Goal: Information Seeking & Learning: Check status

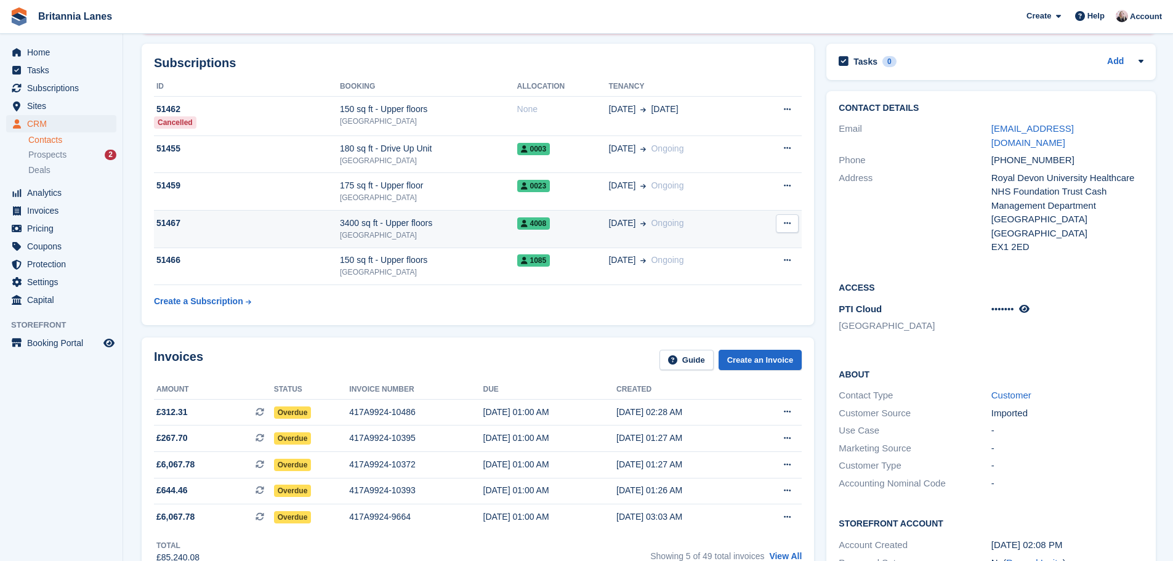
scroll to position [123, 0]
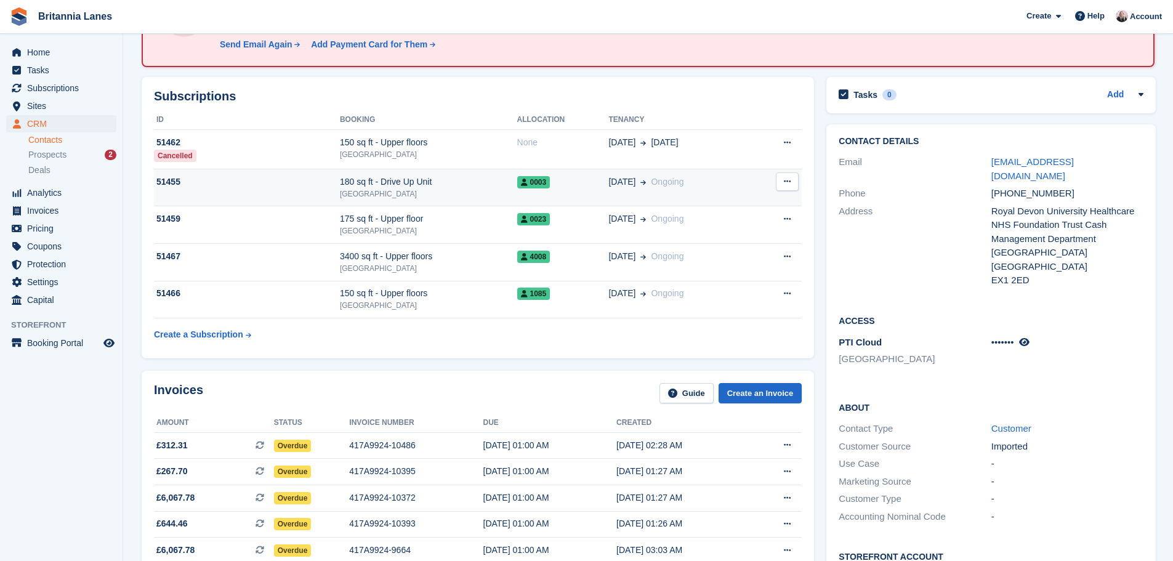
click at [549, 187] on span "0003" at bounding box center [533, 182] width 33 height 12
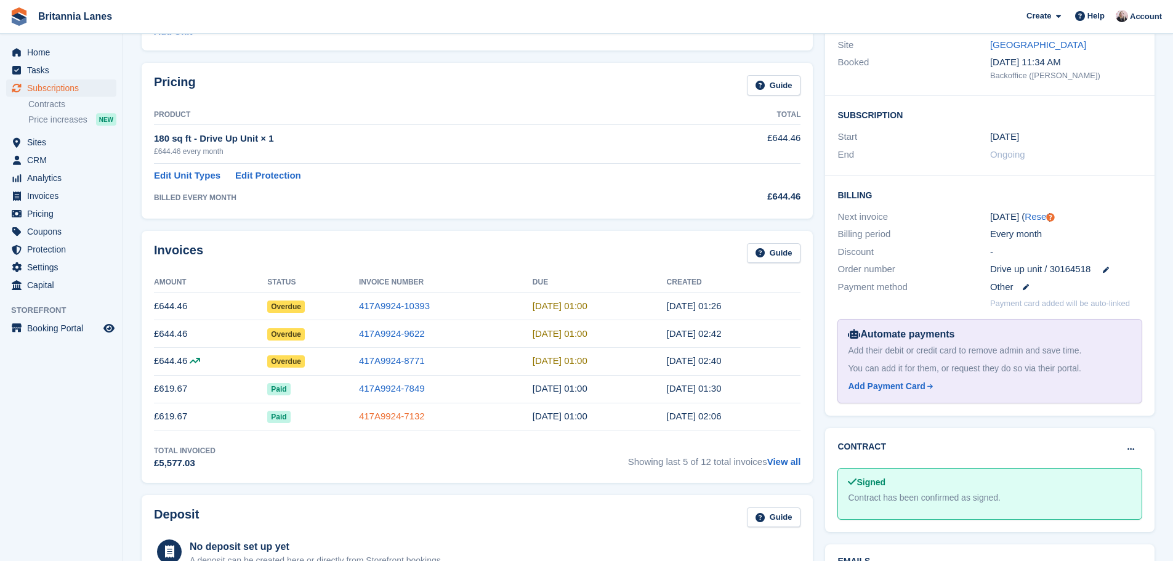
scroll to position [185, 0]
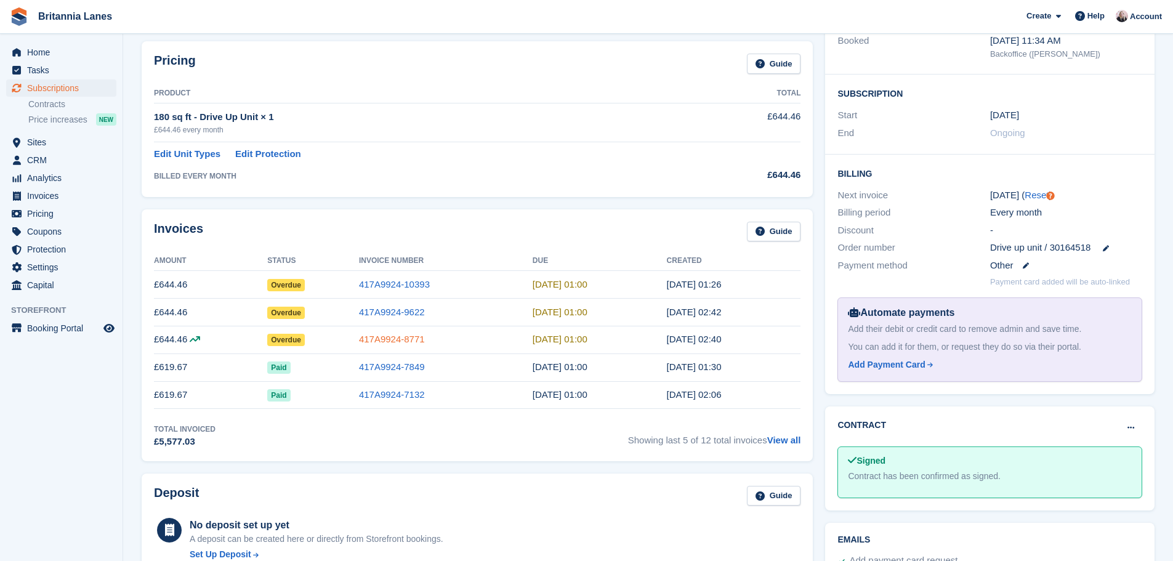
click at [398, 337] on link "417A9924-8771" at bounding box center [392, 339] width 66 height 10
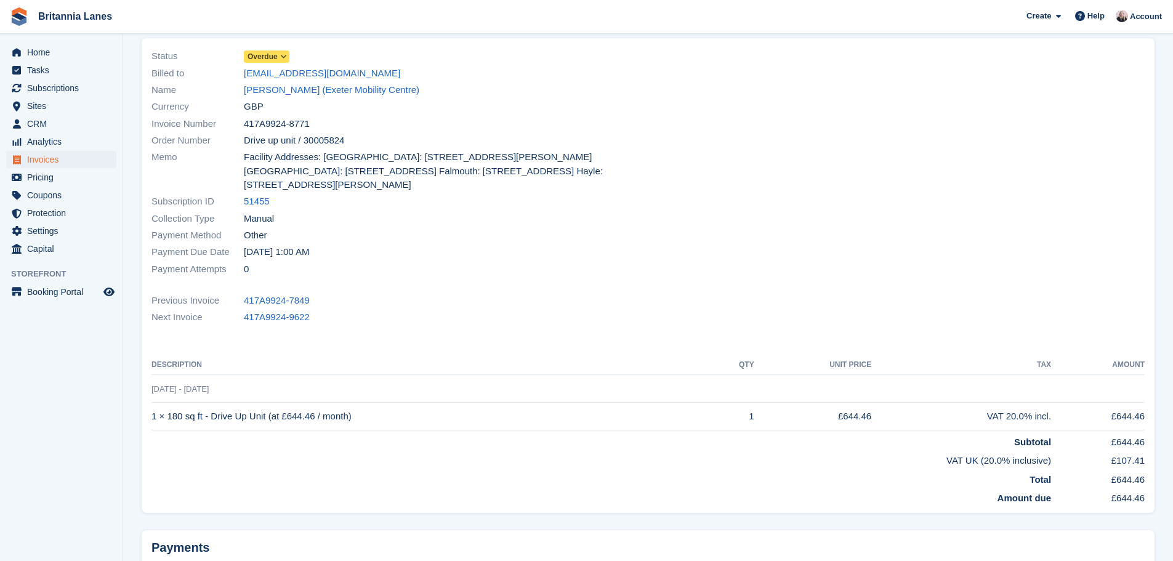
scroll to position [62, 0]
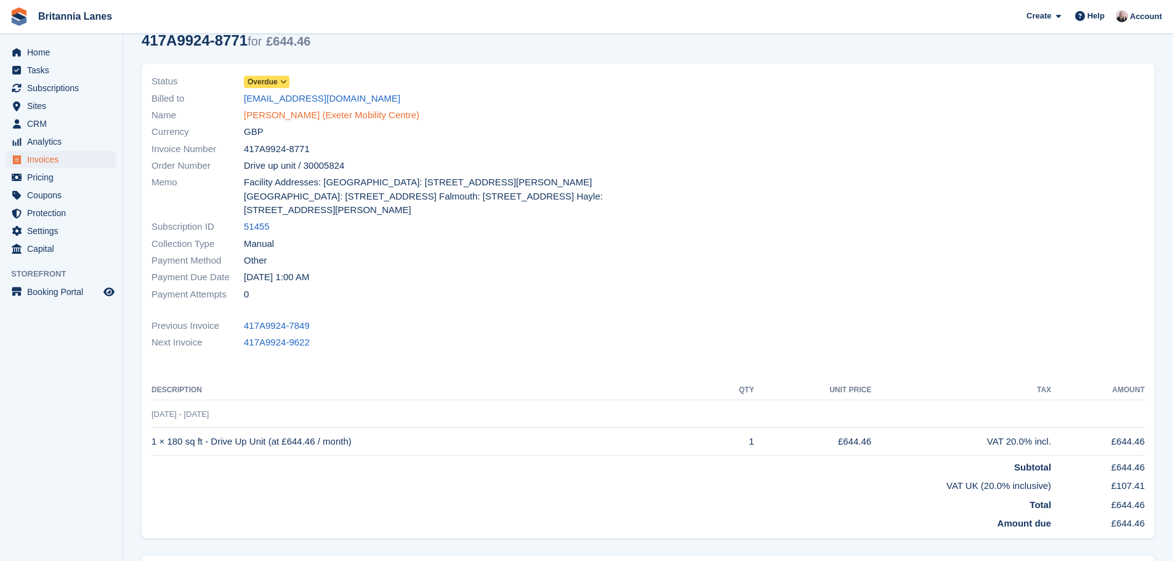
click at [316, 118] on link "Kirsty Simpson (Exeter Mobility Centre)" at bounding box center [331, 115] width 175 height 14
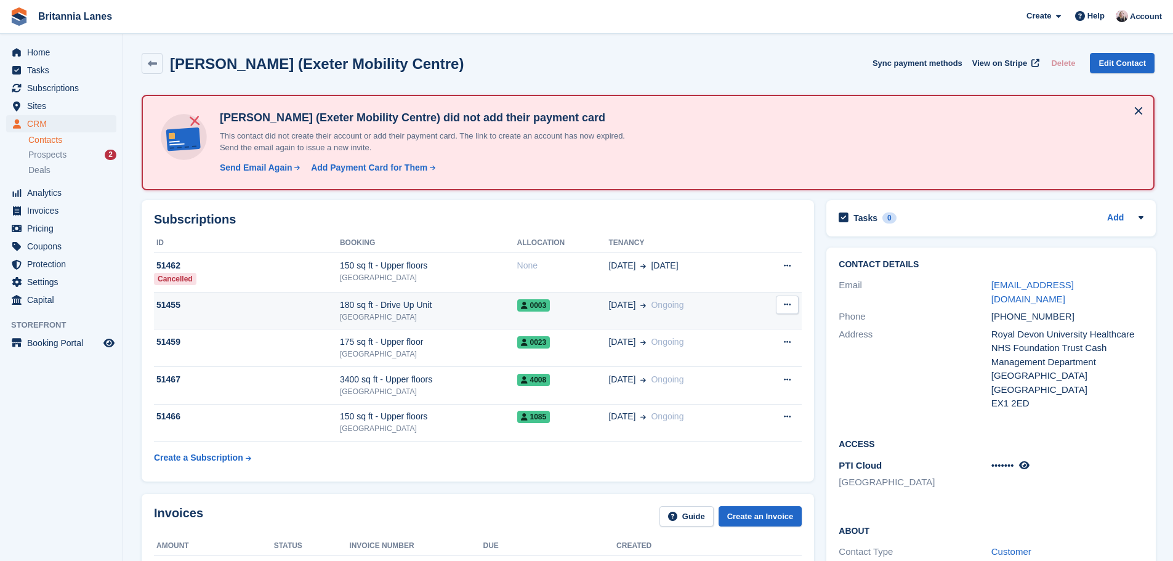
click at [407, 303] on div "180 sq ft - Drive Up Unit" at bounding box center [428, 305] width 177 height 13
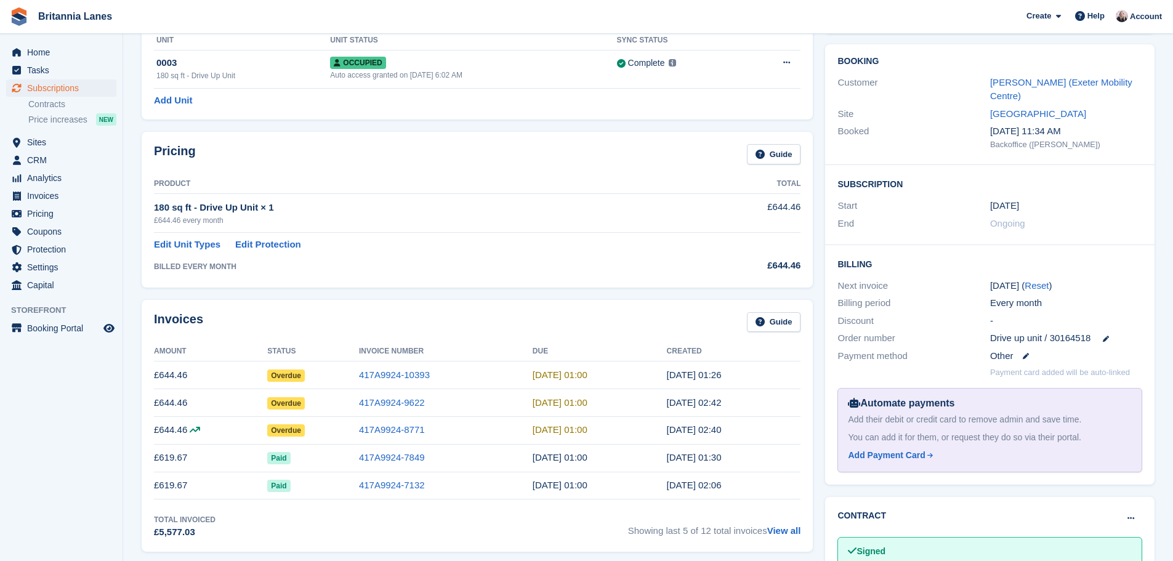
scroll to position [185, 0]
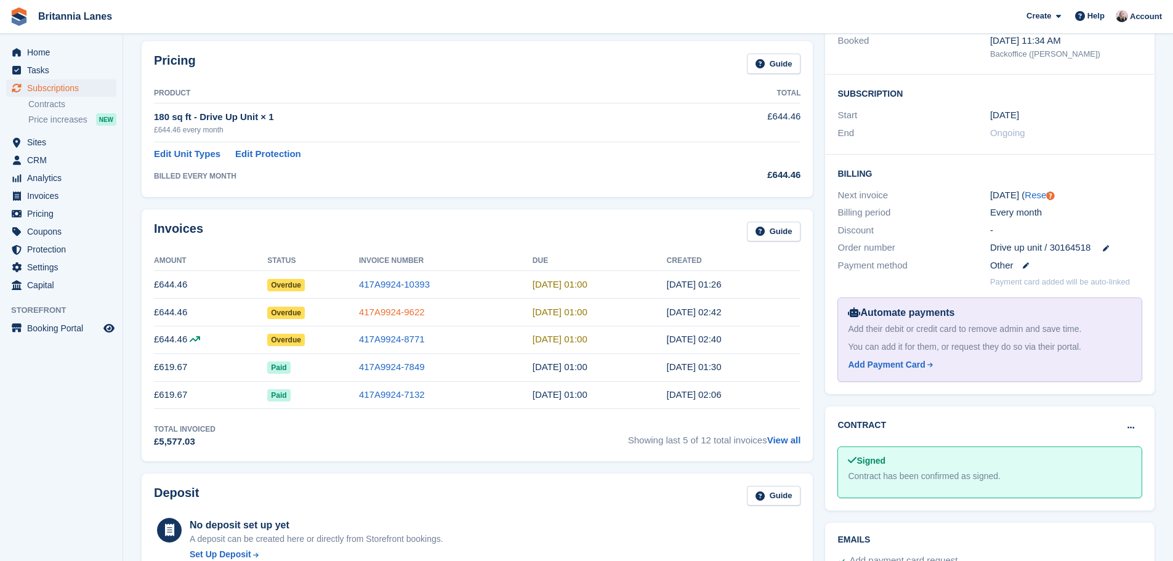
click at [424, 316] on link "417A9924-9622" at bounding box center [392, 312] width 66 height 10
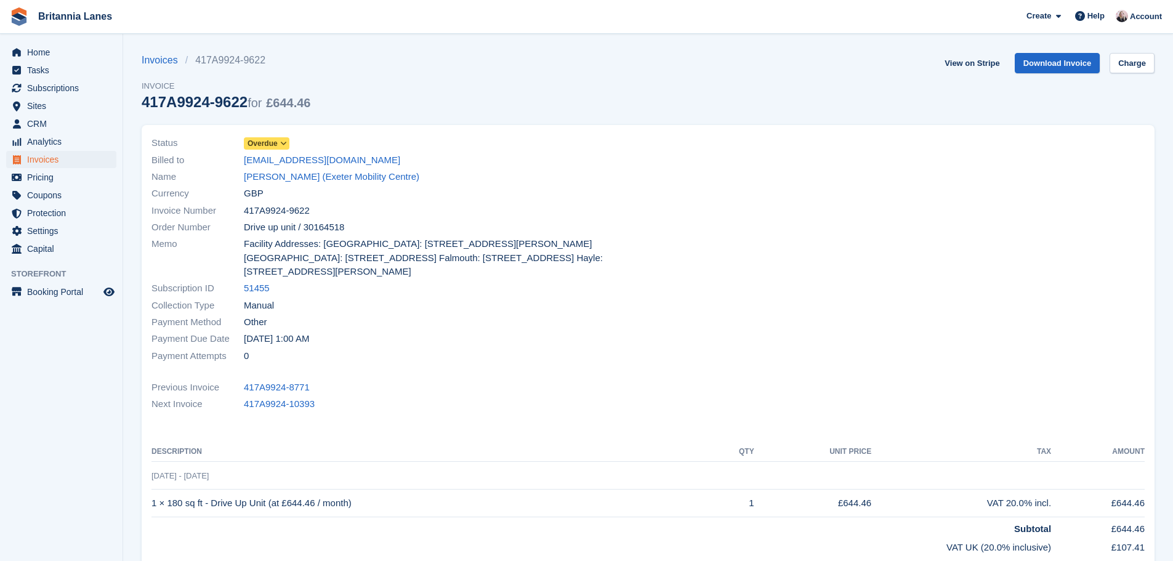
click at [278, 185] on div "Currency GBP" at bounding box center [395, 193] width 489 height 17
click at [276, 180] on link "[PERSON_NAME] (Exeter Mobility Centre)" at bounding box center [331, 177] width 175 height 14
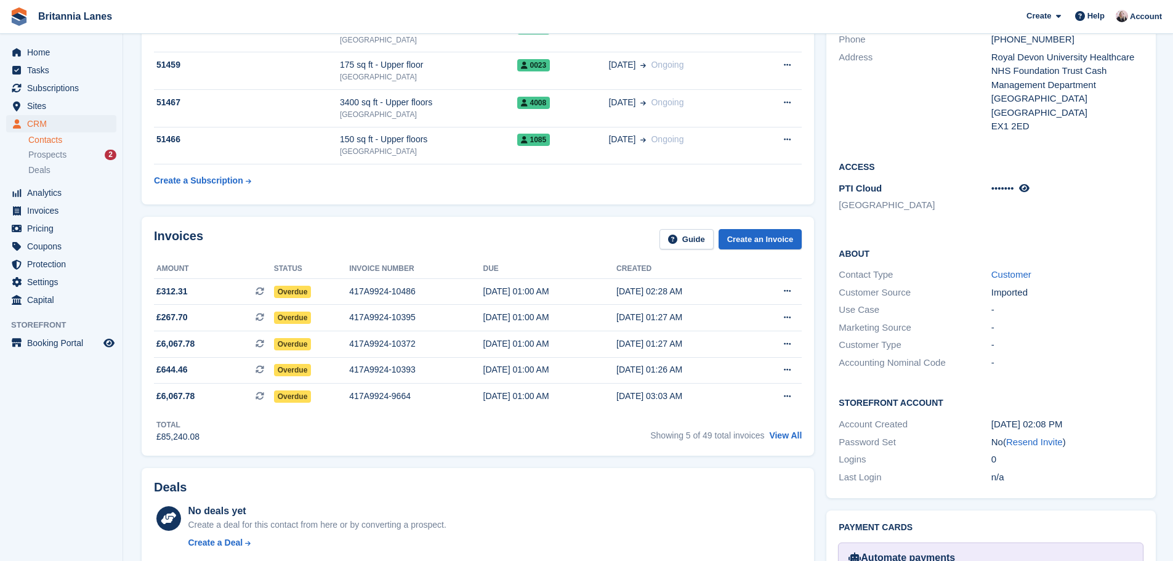
scroll to position [123, 0]
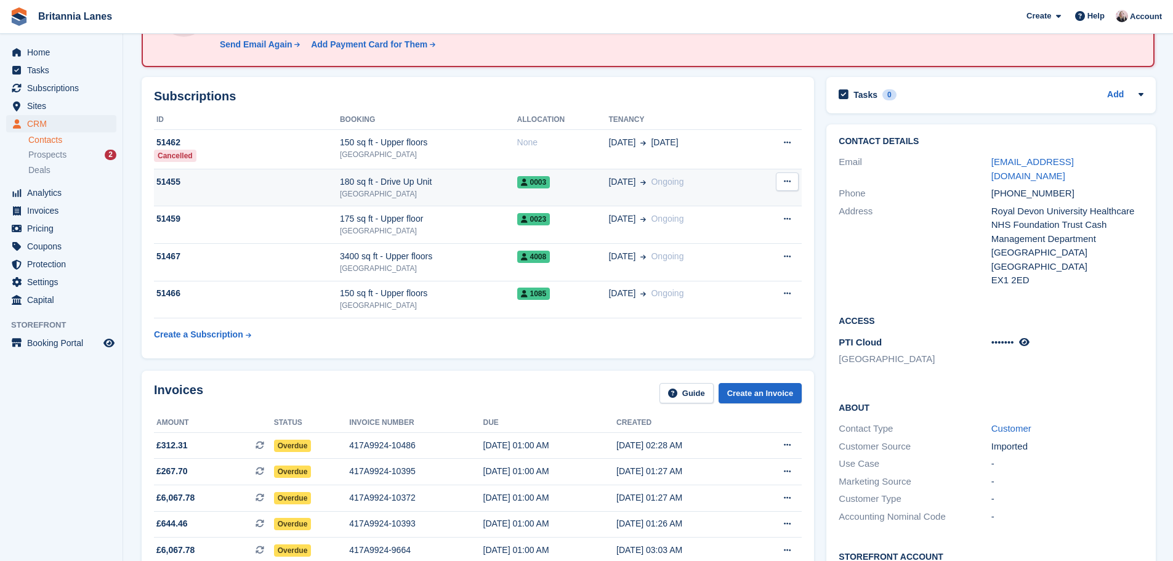
drag, startPoint x: 523, startPoint y: 184, endPoint x: 544, endPoint y: 198, distance: 24.4
click at [523, 184] on icon at bounding box center [524, 182] width 7 height 7
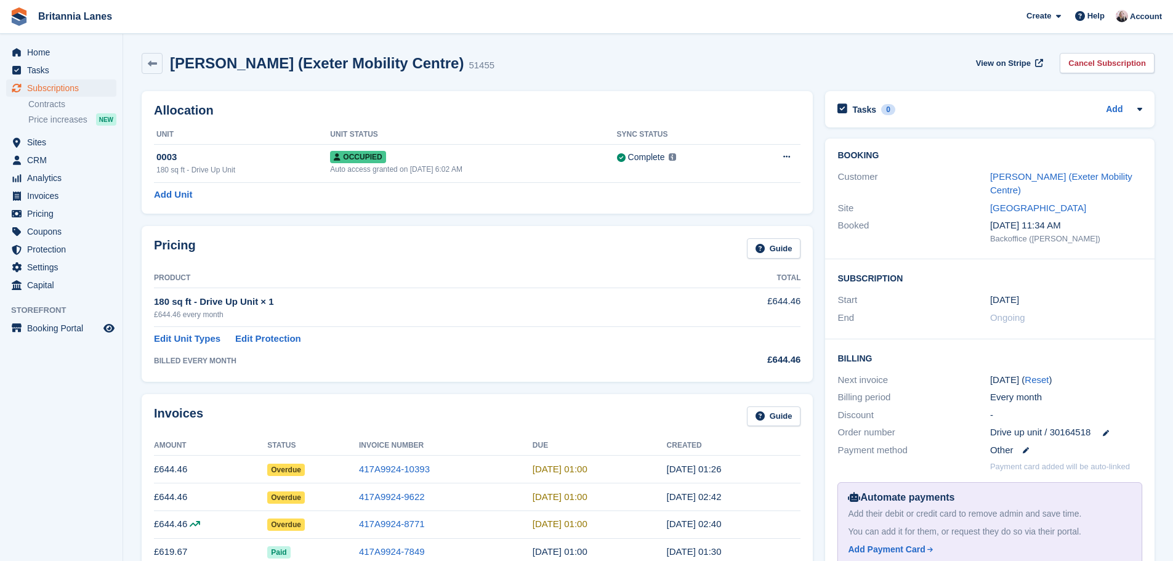
scroll to position [62, 0]
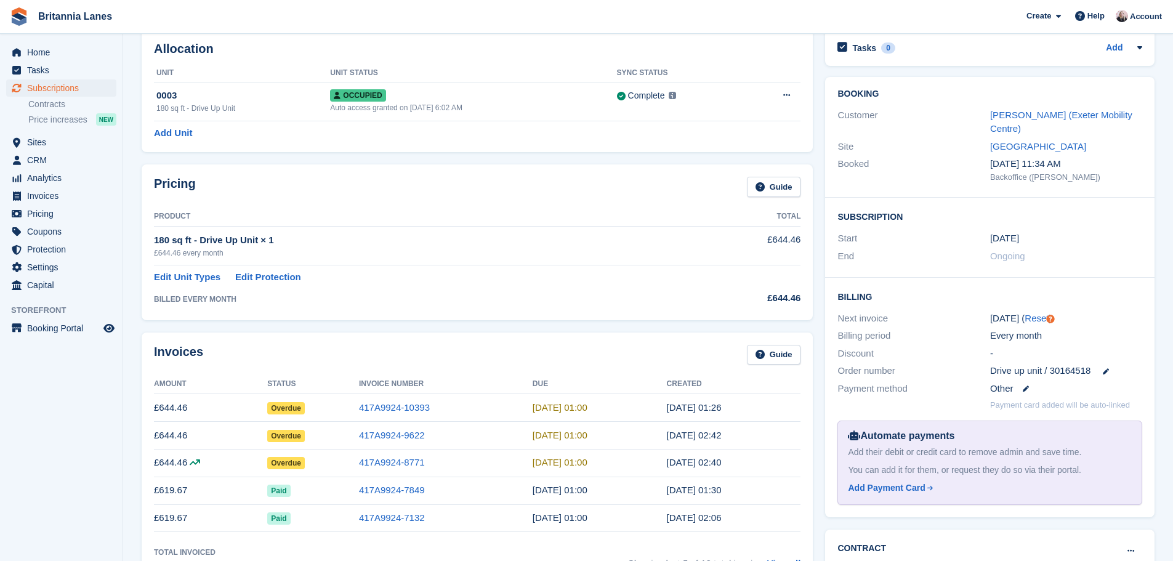
drag, startPoint x: 1095, startPoint y: 371, endPoint x: 1052, endPoint y: 376, distance: 42.8
click at [1052, 376] on div "Drive up unit / 30164518" at bounding box center [1066, 371] width 152 height 14
copy div "30164518"
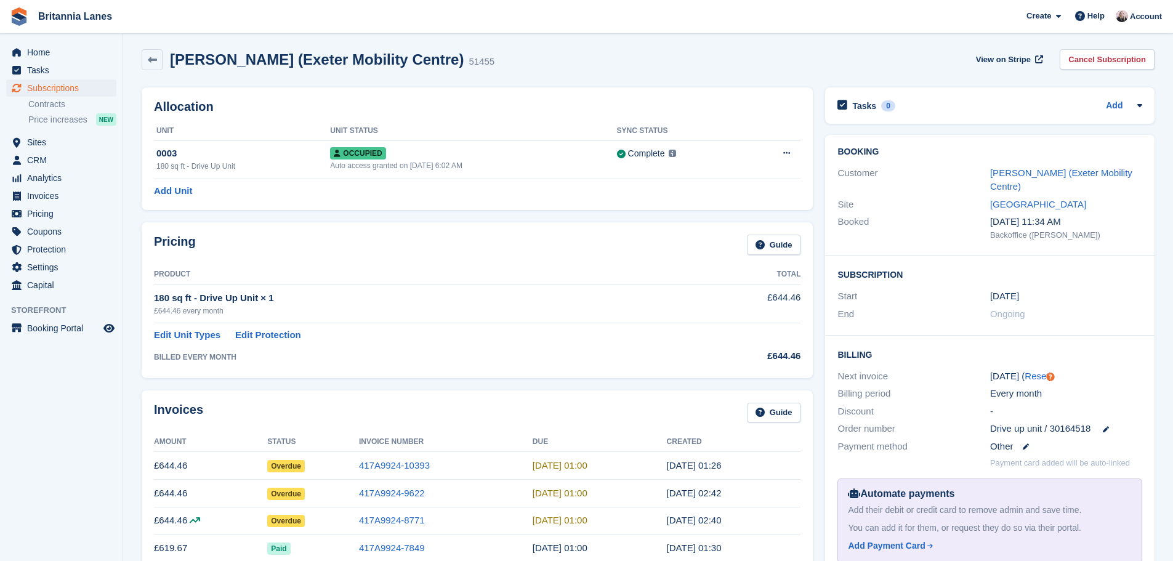
scroll to position [0, 0]
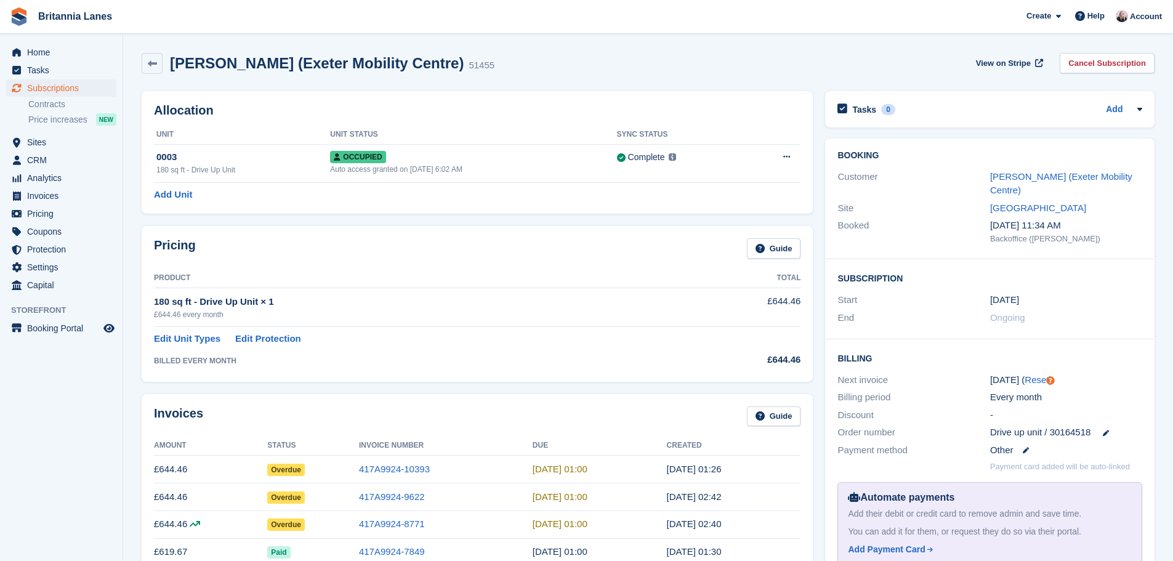
drag, startPoint x: 157, startPoint y: 67, endPoint x: 159, endPoint y: 78, distance: 11.4
click at [157, 67] on link at bounding box center [152, 63] width 21 height 21
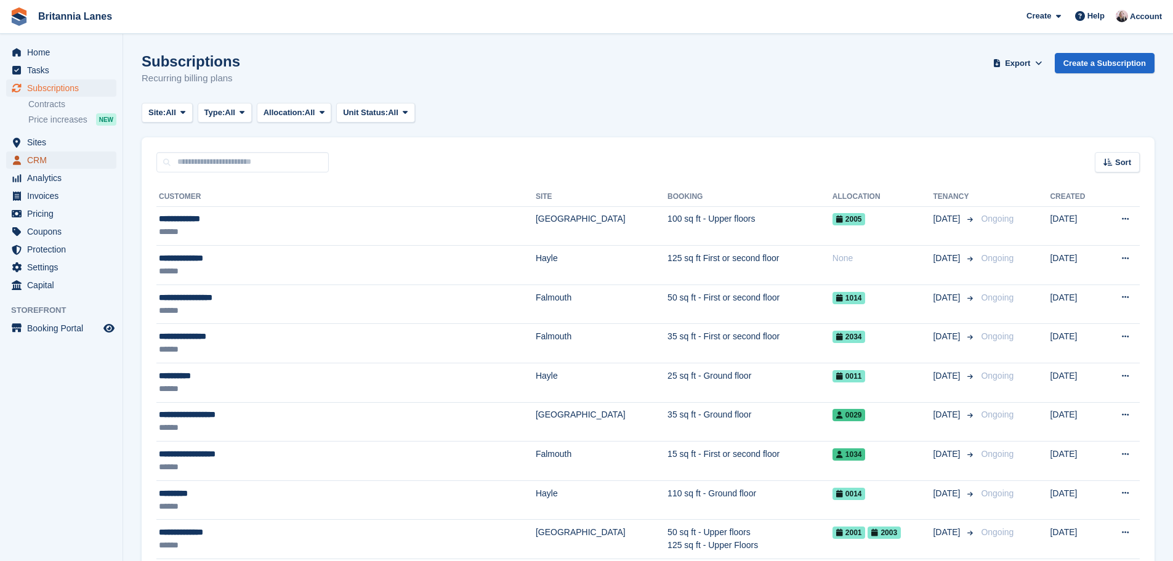
click at [46, 155] on span "CRM" at bounding box center [64, 159] width 74 height 17
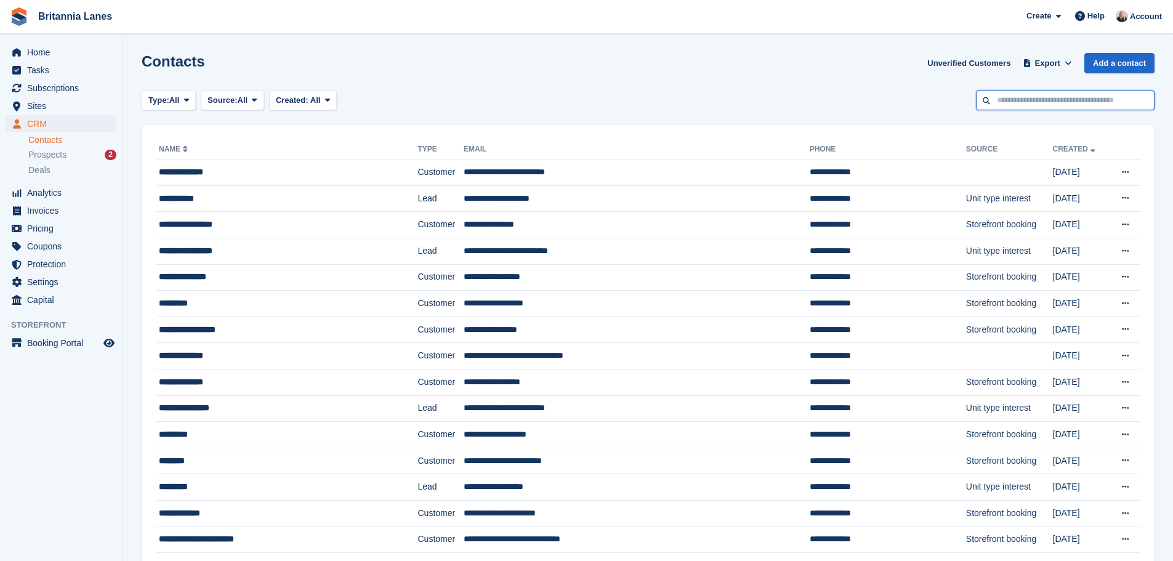
click at [1056, 96] on input "text" at bounding box center [1065, 100] width 179 height 20
type input "*****"
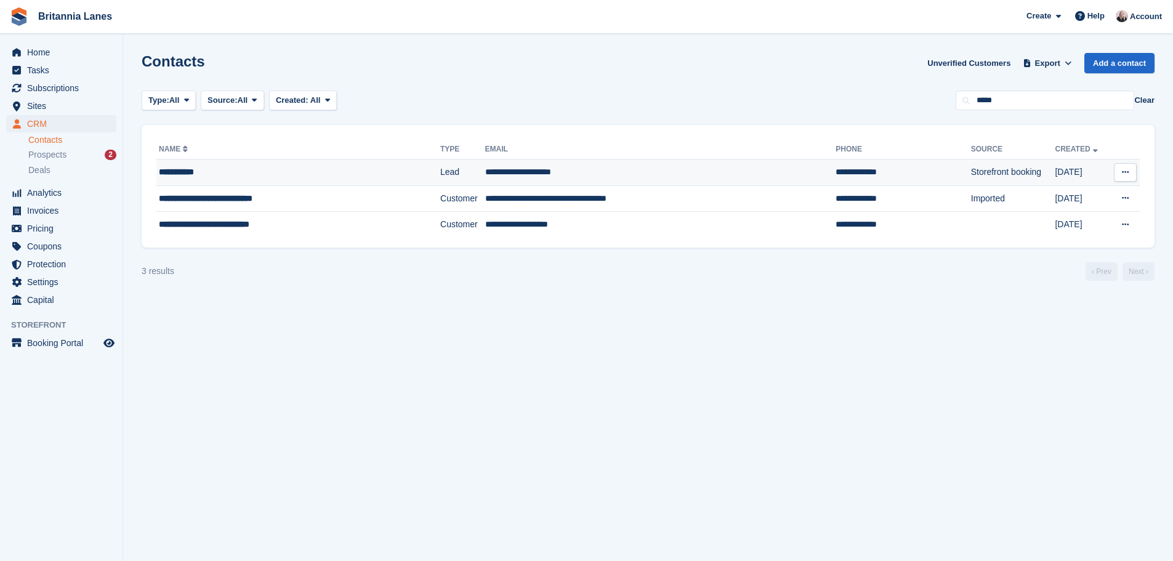
click at [356, 184] on td "**********" at bounding box center [298, 172] width 284 height 26
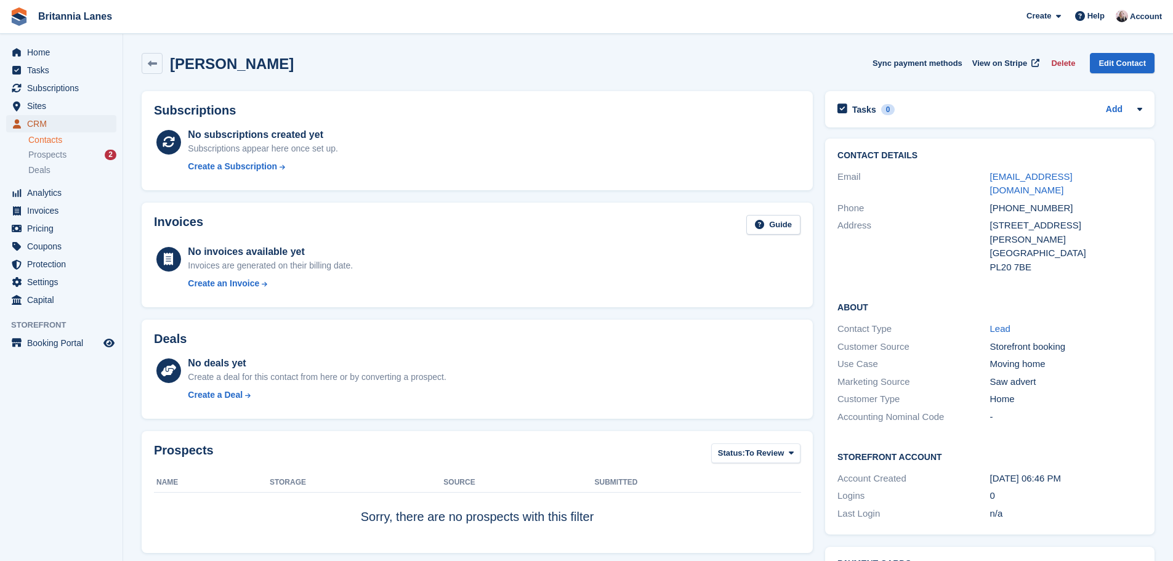
click at [55, 124] on span "CRM" at bounding box center [64, 123] width 74 height 17
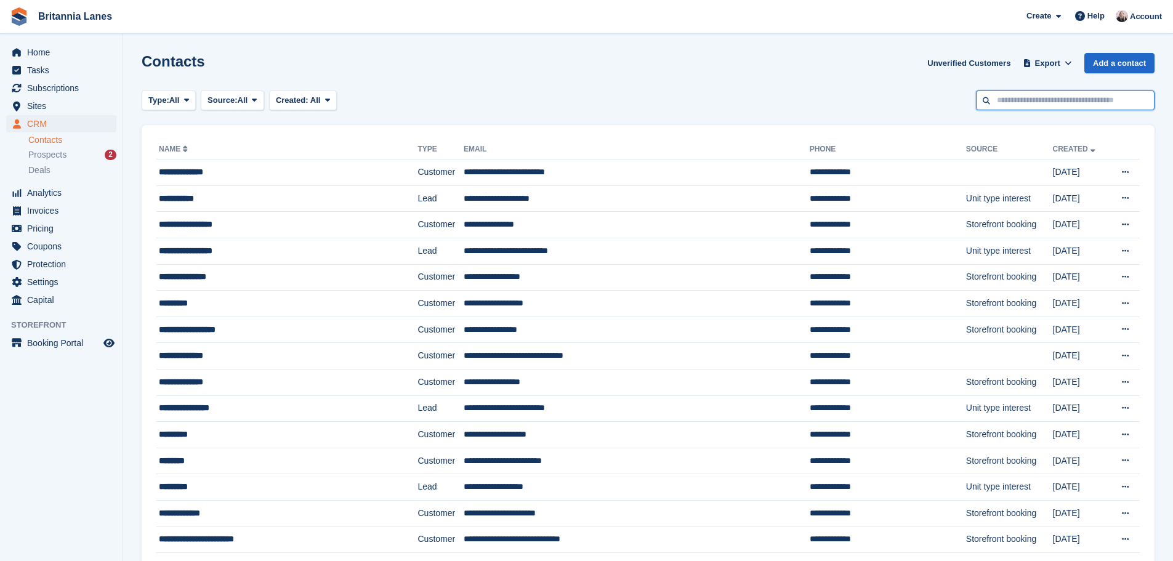
click at [1083, 94] on input "text" at bounding box center [1065, 100] width 179 height 20
type input "*****"
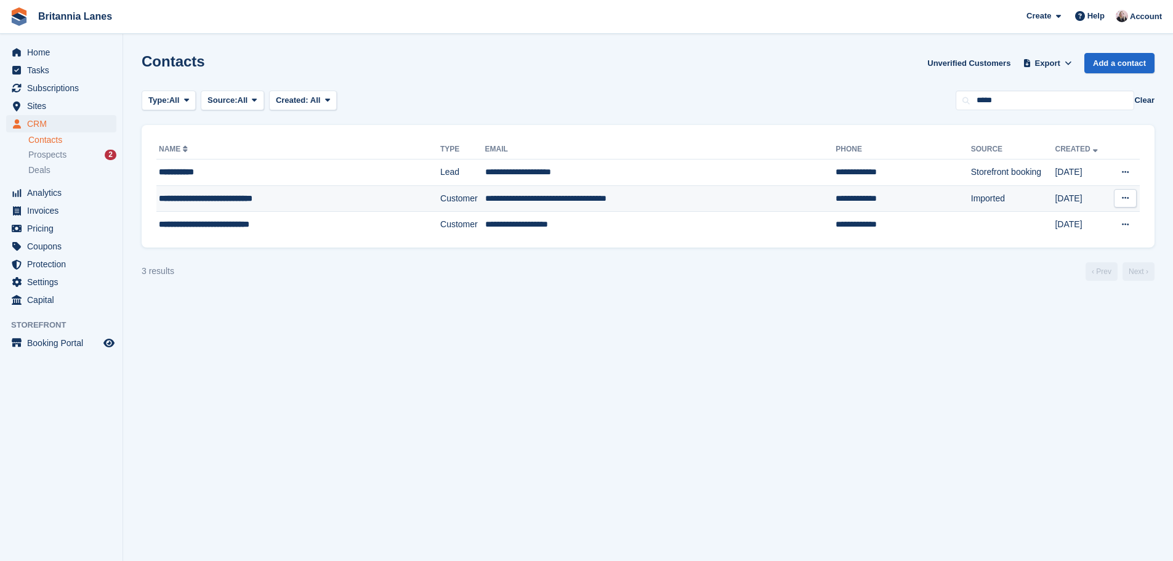
click at [634, 207] on td "**********" at bounding box center [660, 198] width 351 height 26
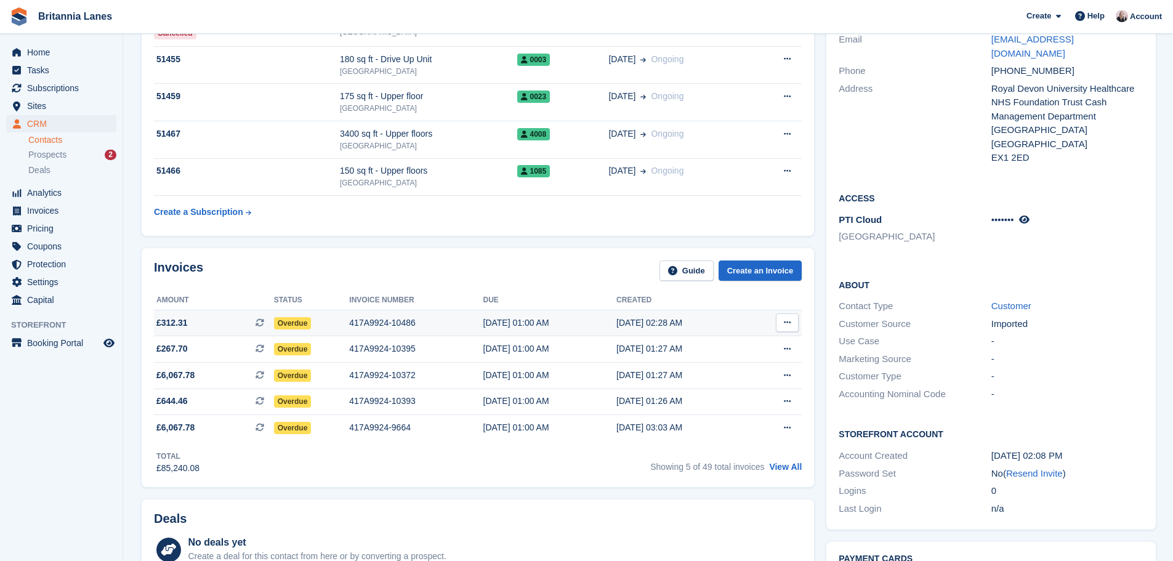
scroll to position [246, 0]
click at [80, 118] on span "CRM" at bounding box center [64, 123] width 74 height 17
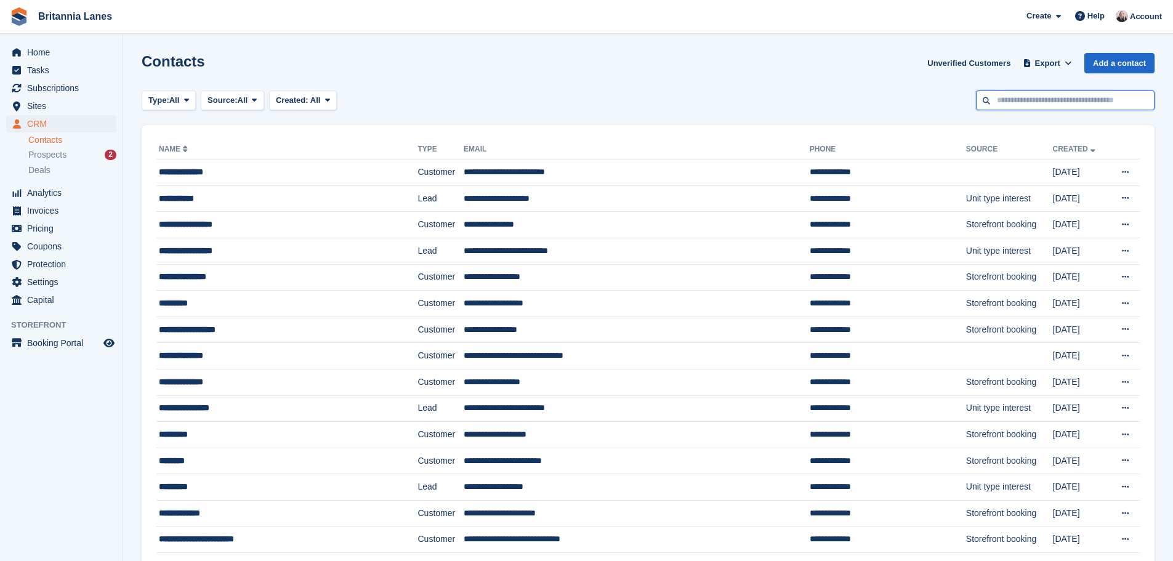
click at [1007, 98] on input "text" at bounding box center [1065, 100] width 179 height 20
type input "******"
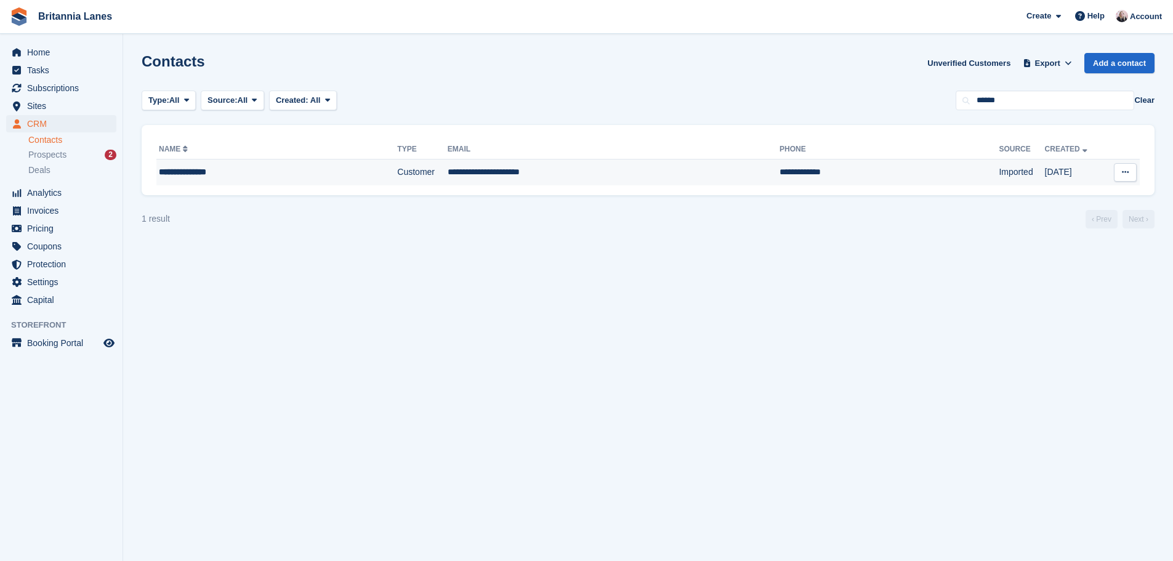
click at [550, 175] on td "**********" at bounding box center [614, 172] width 332 height 26
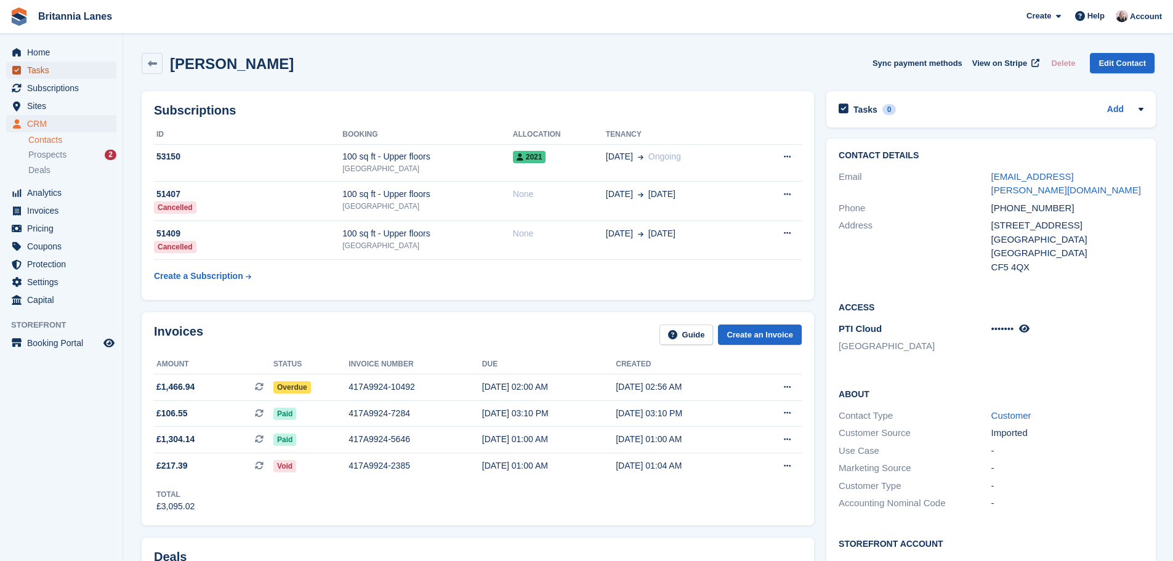
click at [68, 71] on span "Tasks" at bounding box center [64, 70] width 74 height 17
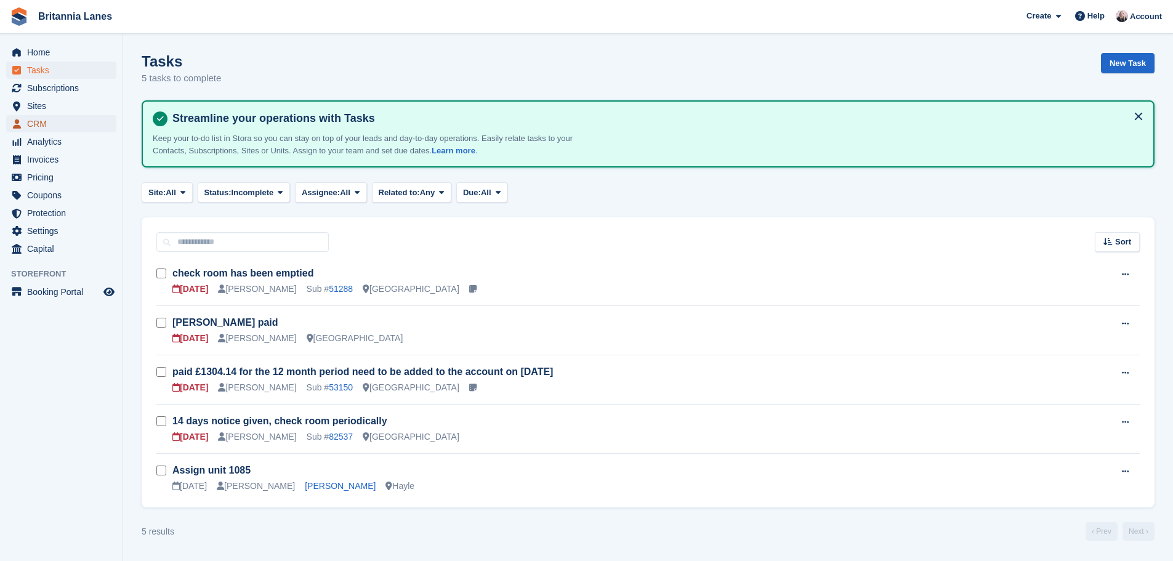
click at [65, 127] on span "CRM" at bounding box center [64, 123] width 74 height 17
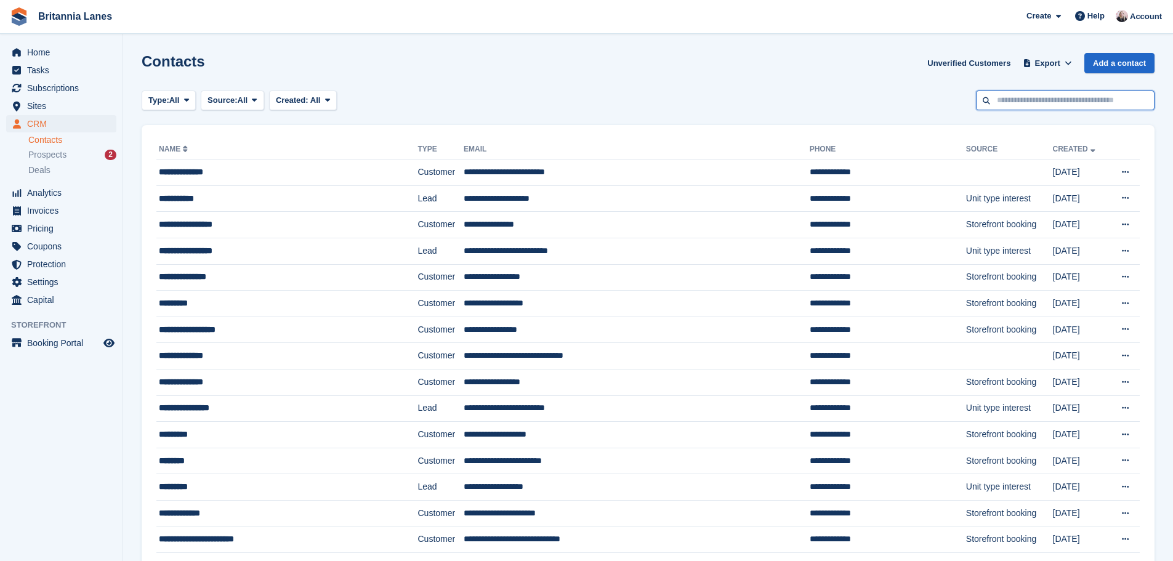
click at [1058, 105] on input "text" at bounding box center [1065, 100] width 179 height 20
type input "*****"
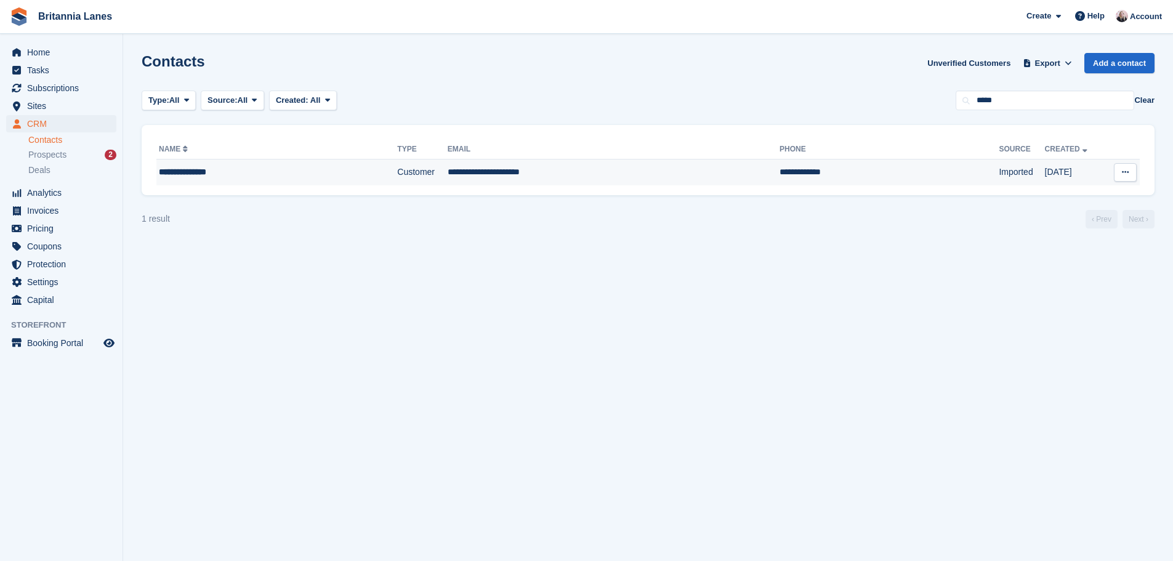
click at [510, 179] on td "**********" at bounding box center [614, 172] width 332 height 26
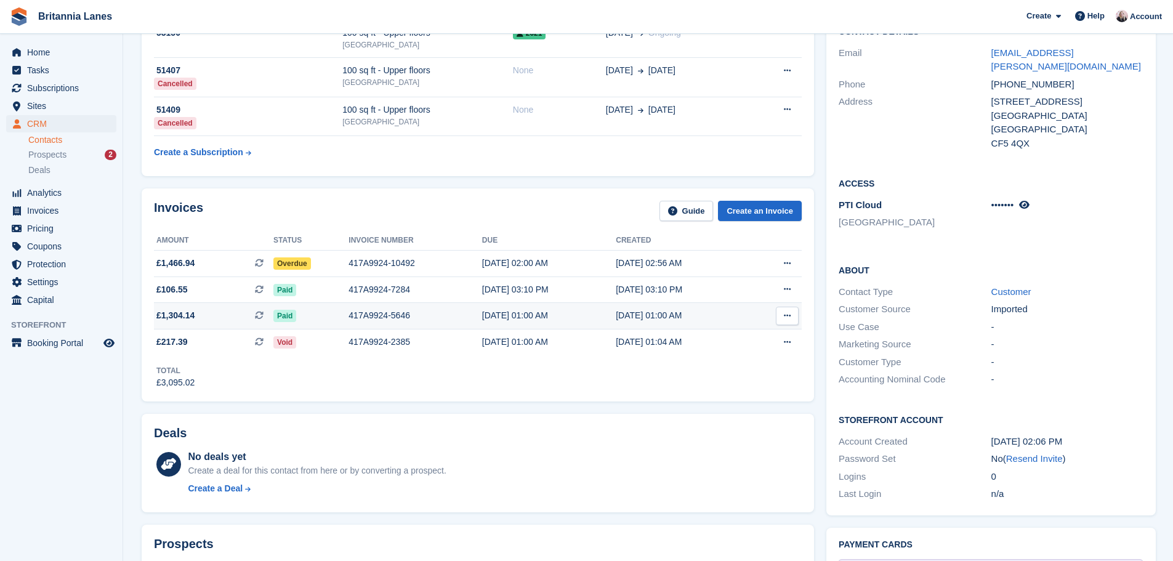
scroll to position [185, 0]
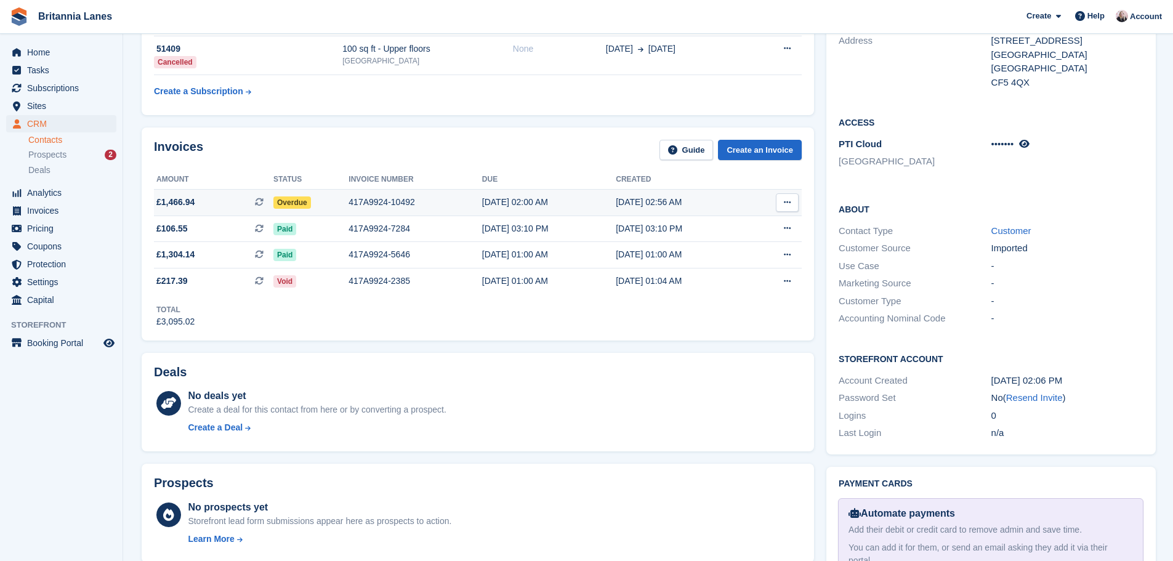
click at [308, 205] on div "Overdue" at bounding box center [310, 202] width 75 height 13
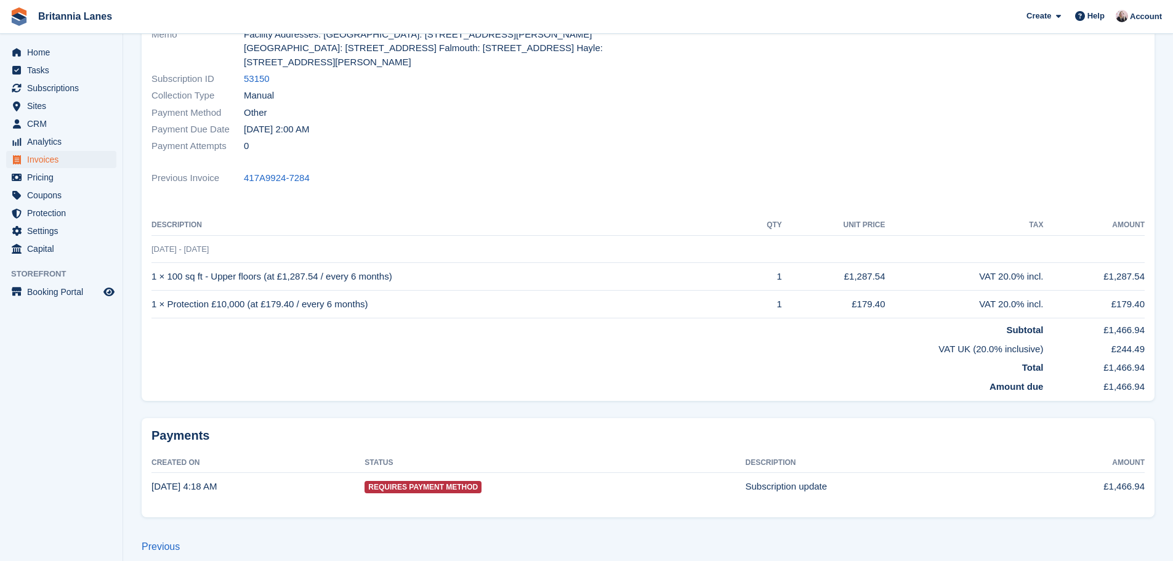
scroll to position [204, 0]
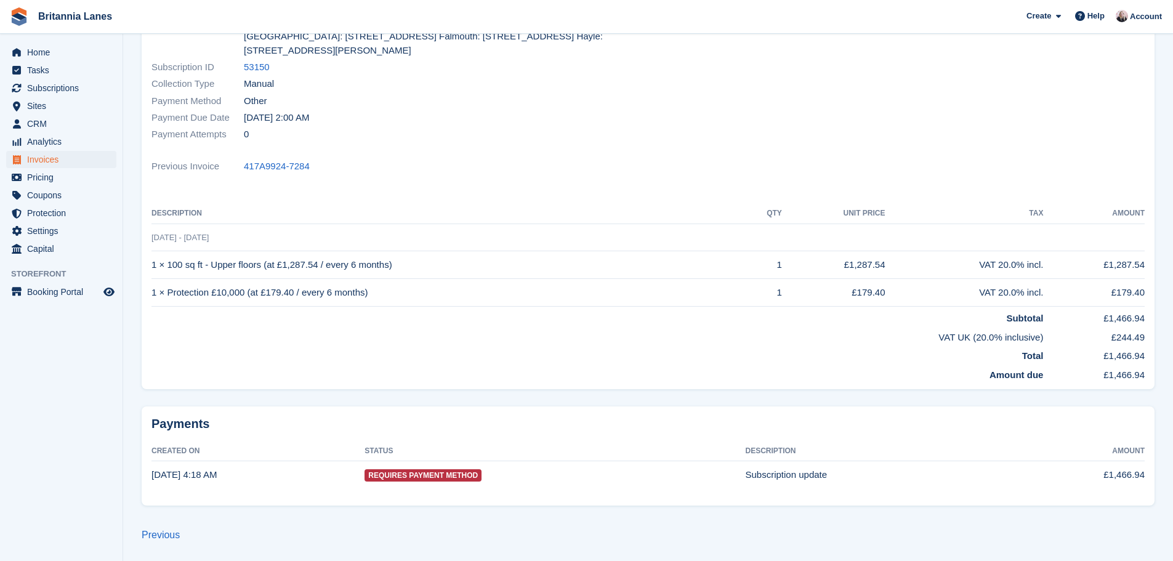
drag, startPoint x: 1102, startPoint y: 267, endPoint x: 1147, endPoint y: 261, distance: 45.9
click at [1147, 261] on div "Status Overdue Billed to [EMAIL_ADDRESS][PERSON_NAME][DOMAIN_NAME] Name [PERSON…" at bounding box center [648, 155] width 1013 height 468
click at [1131, 289] on td "£179.40" at bounding box center [1094, 293] width 102 height 28
drag, startPoint x: 1096, startPoint y: 273, endPoint x: 1152, endPoint y: 260, distance: 56.9
click at [1152, 260] on div "Status Overdue Billed to [EMAIL_ADDRESS][PERSON_NAME][DOMAIN_NAME] Name [PERSON…" at bounding box center [648, 155] width 1013 height 468
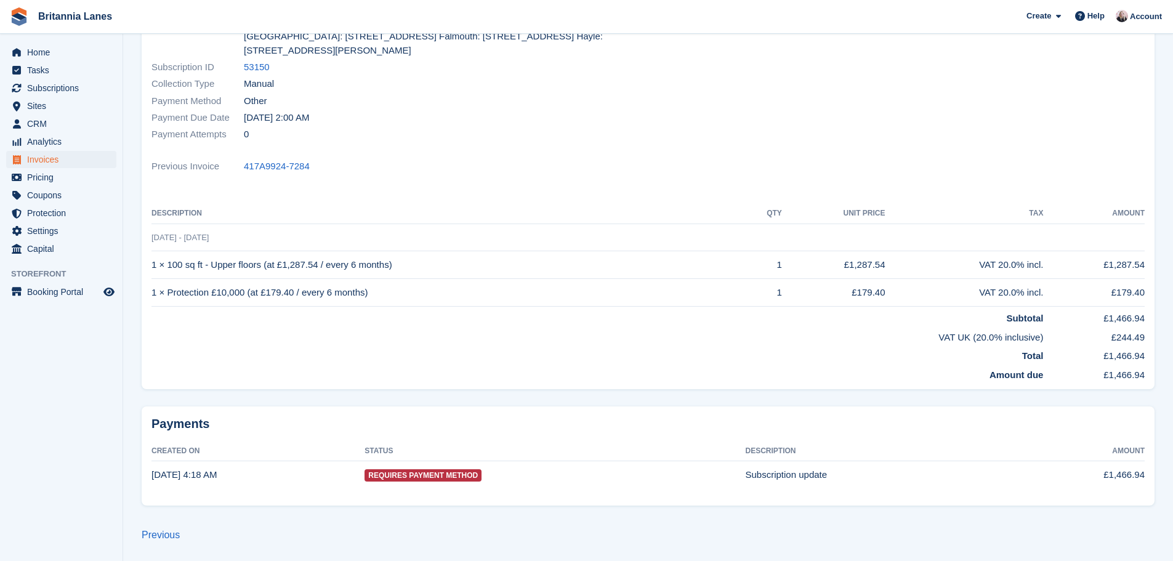
click at [1139, 270] on td "£1,287.54" at bounding box center [1094, 265] width 102 height 28
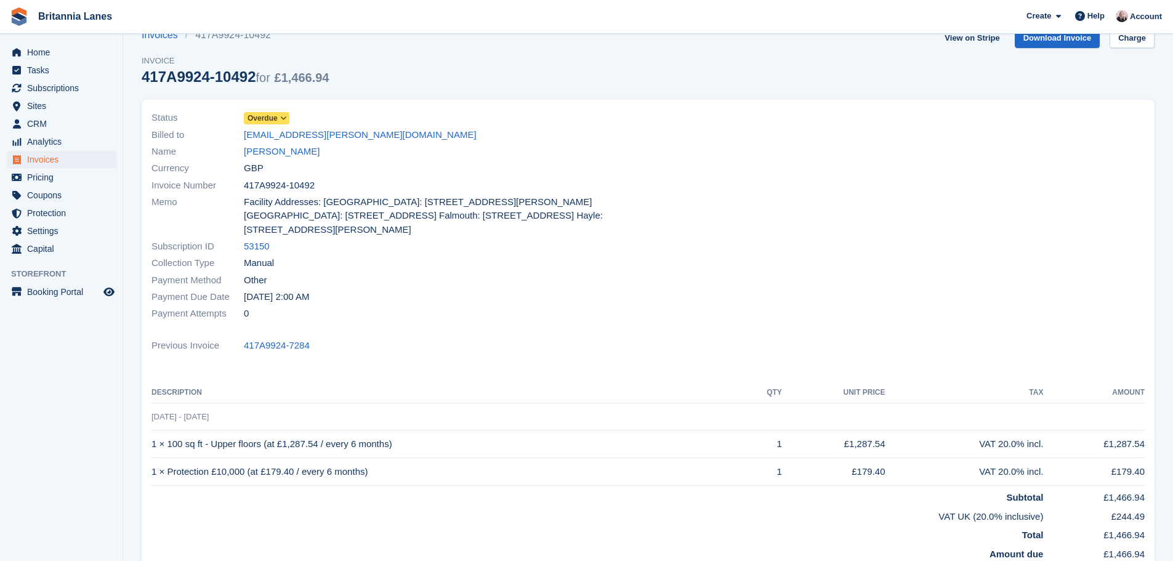
scroll to position [20, 0]
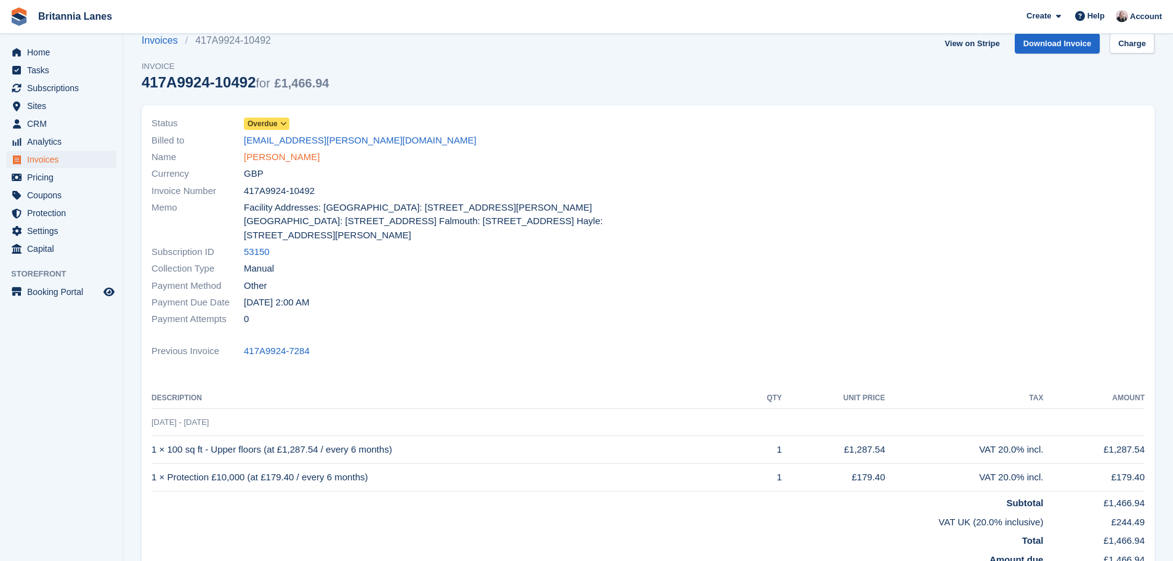
drag, startPoint x: 279, startPoint y: 157, endPoint x: 282, endPoint y: 164, distance: 7.2
click at [279, 157] on link "[PERSON_NAME]" at bounding box center [282, 157] width 76 height 14
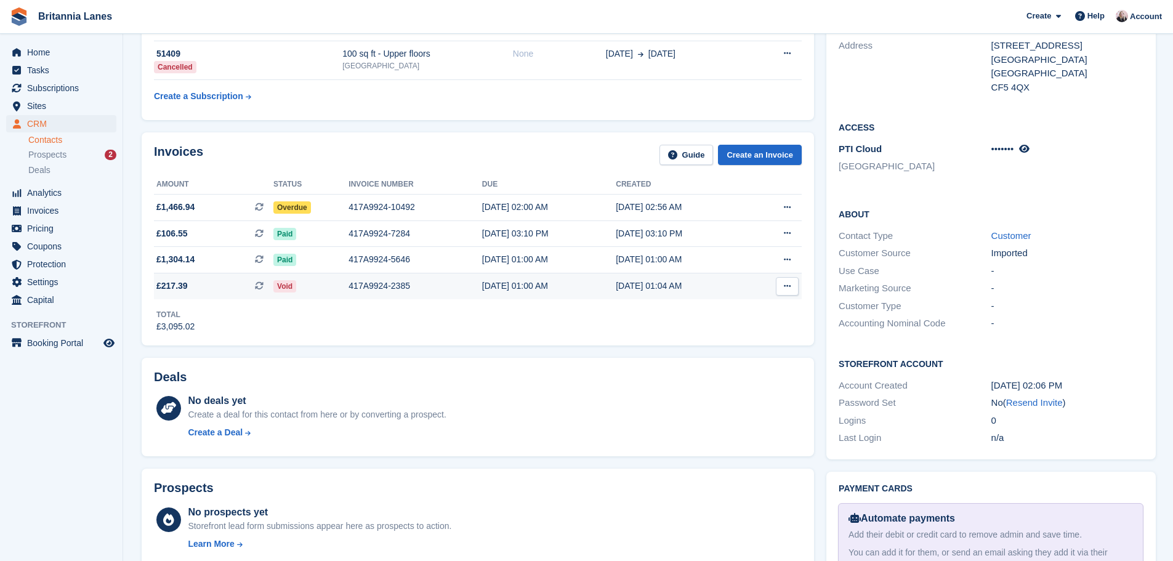
scroll to position [185, 0]
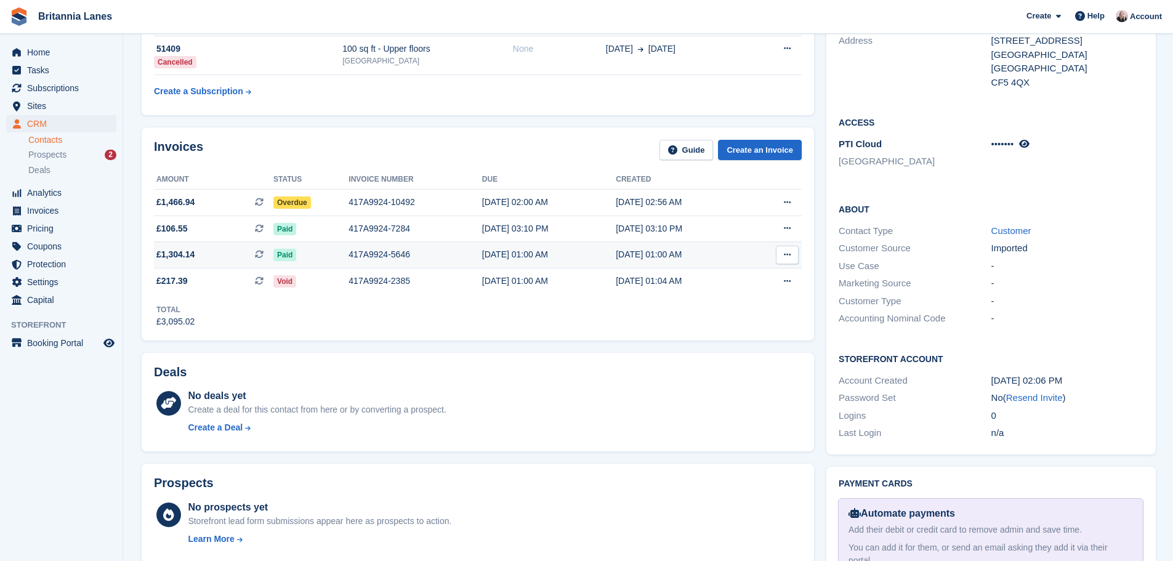
click at [582, 255] on div "[DATE] 01:00 AM" at bounding box center [549, 254] width 134 height 13
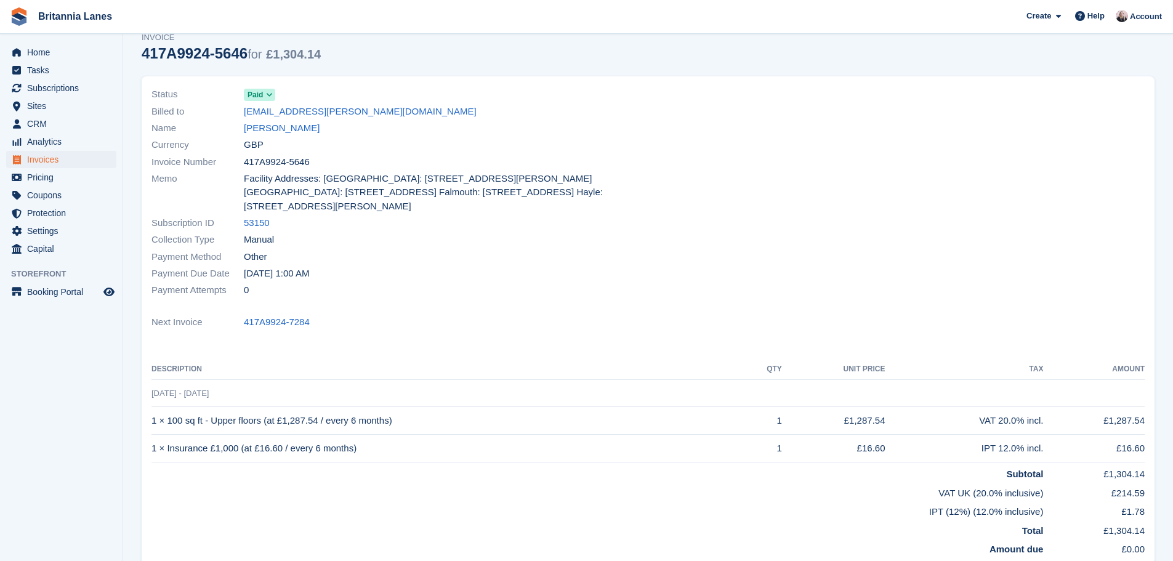
scroll to position [123, 0]
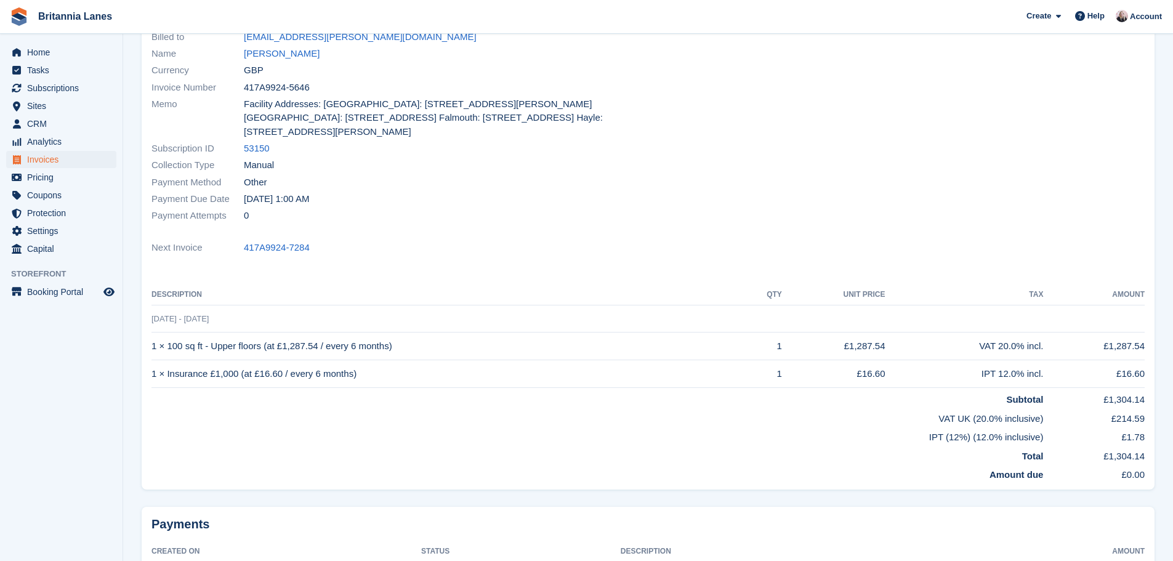
drag, startPoint x: 1107, startPoint y: 345, endPoint x: 1159, endPoint y: 347, distance: 51.1
click at [1159, 347] on div "Status Paid Billed to itel.latham@yahoo.co.uk Name Ms Irene Latham Currency GBP…" at bounding box center [647, 248] width 1027 height 509
click at [1112, 337] on td "£1,287.54" at bounding box center [1094, 346] width 102 height 28
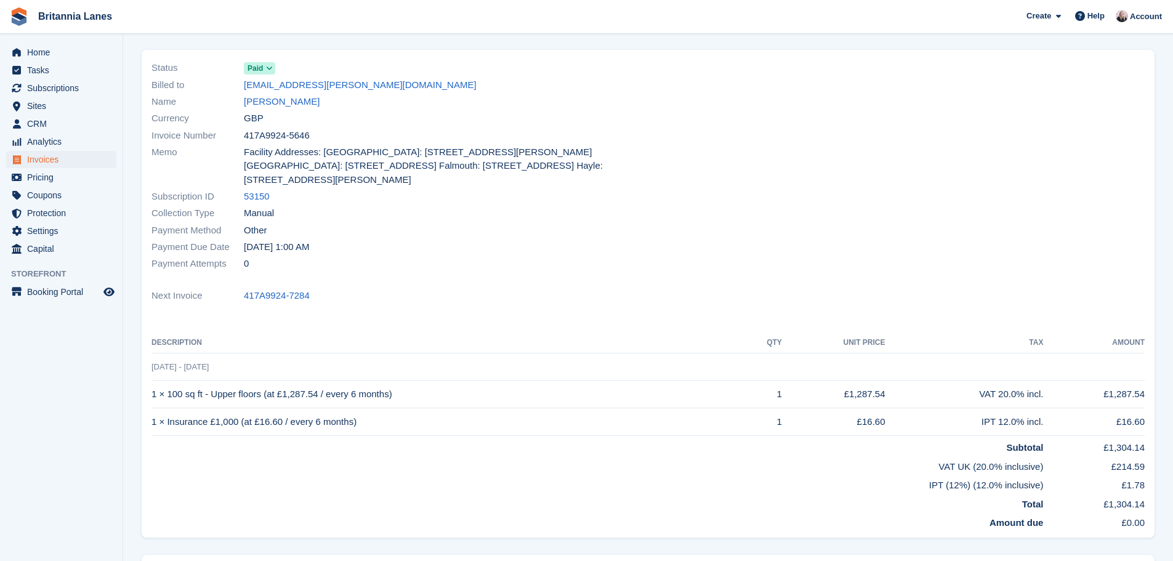
scroll to position [0, 0]
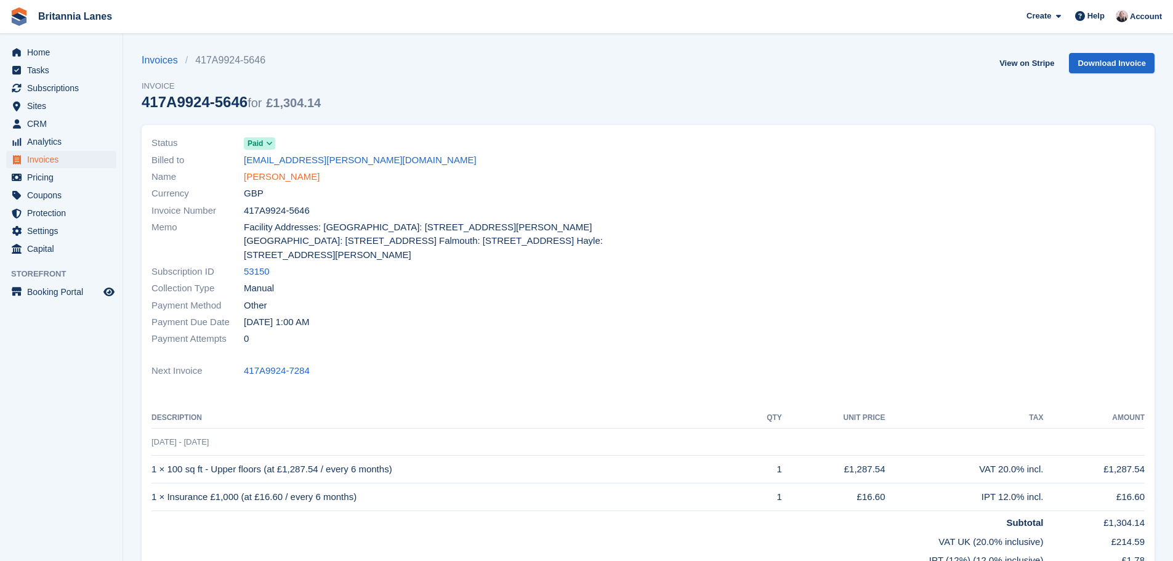
click at [279, 182] on link "[PERSON_NAME]" at bounding box center [282, 177] width 76 height 14
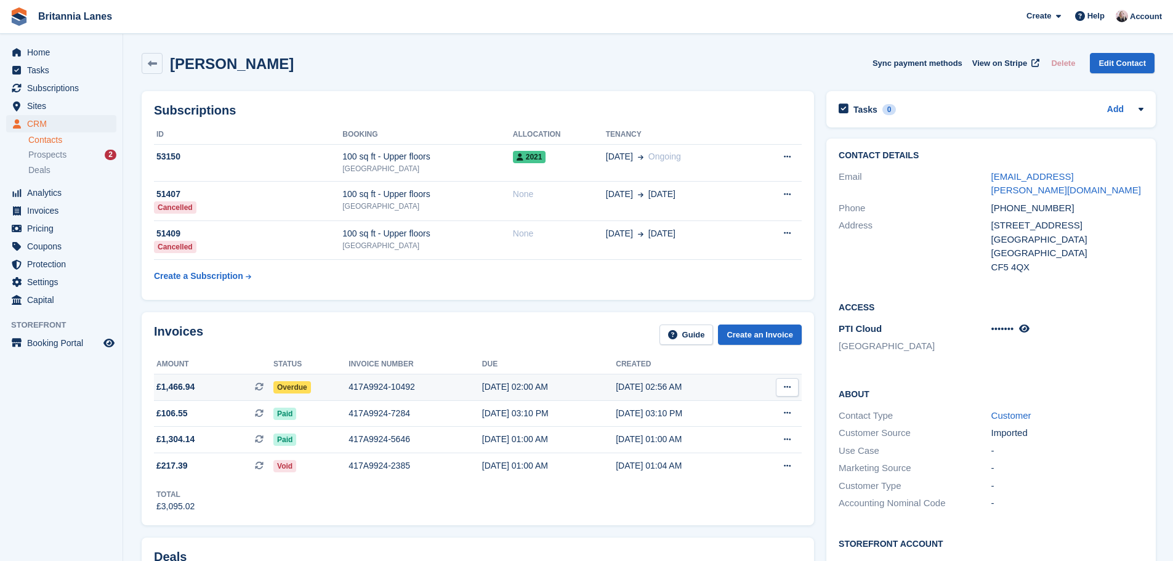
scroll to position [62, 0]
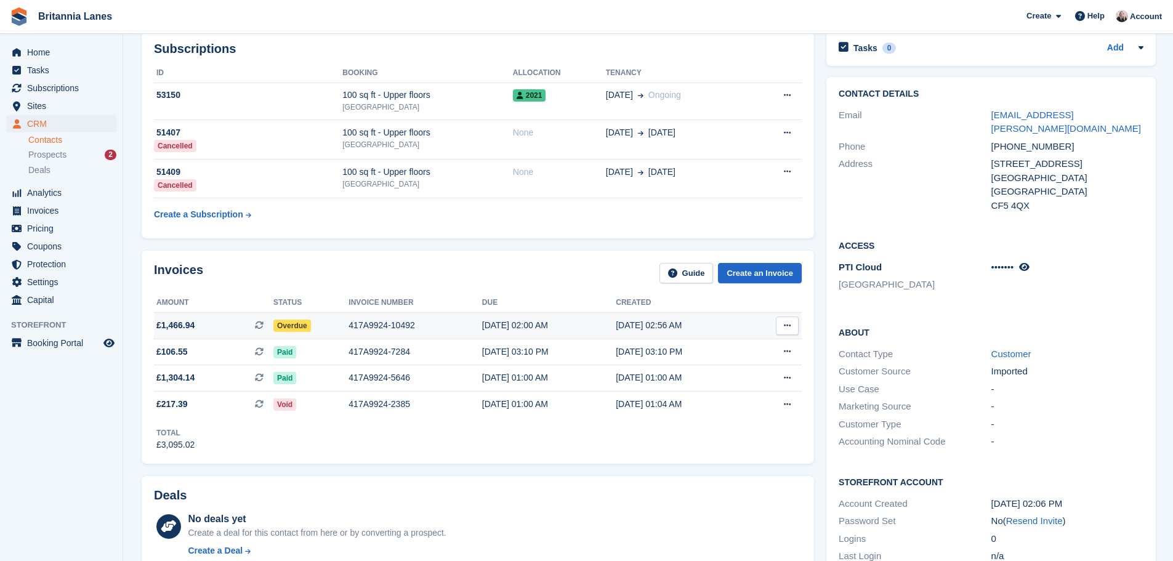
click at [206, 324] on span "£1,466.94 This is a recurring subscription invoice." at bounding box center [213, 325] width 119 height 13
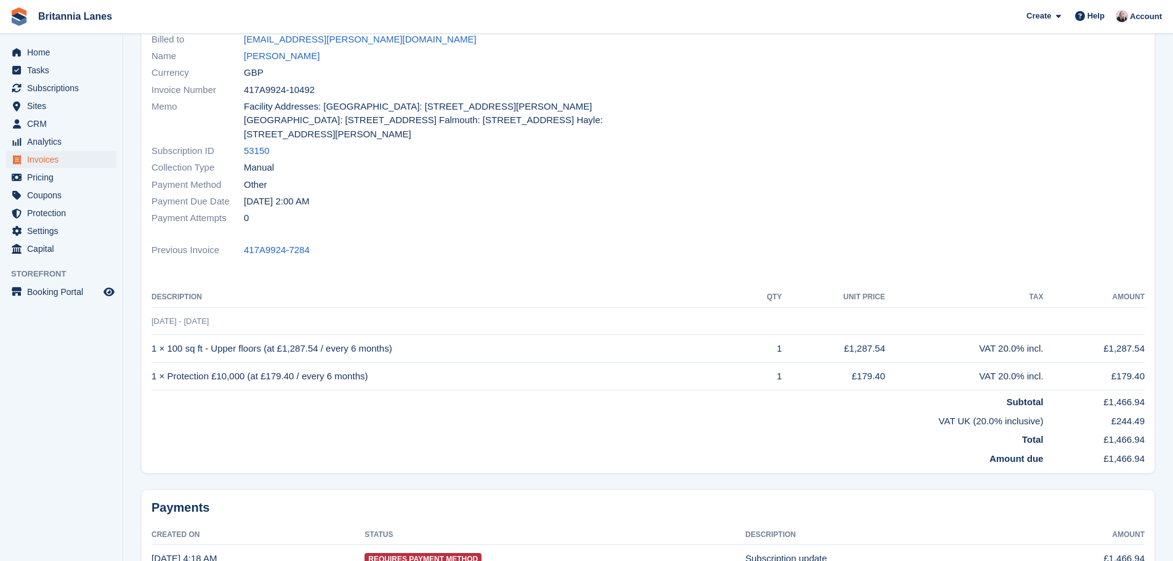
scroll to position [123, 0]
click at [350, 376] on td "1 × Protection £10,000 (at £179.40 / every 6 months)" at bounding box center [447, 374] width 593 height 28
click at [412, 380] on td "1 × Protection £10,000 (at £179.40 / every 6 months)" at bounding box center [447, 374] width 593 height 28
drag, startPoint x: 1102, startPoint y: 342, endPoint x: 1155, endPoint y: 350, distance: 53.5
click at [1155, 350] on div "Status Overdue Billed to itel.latham@yahoo.co.uk Name Ms Irene Latham Currency …" at bounding box center [647, 239] width 1027 height 491
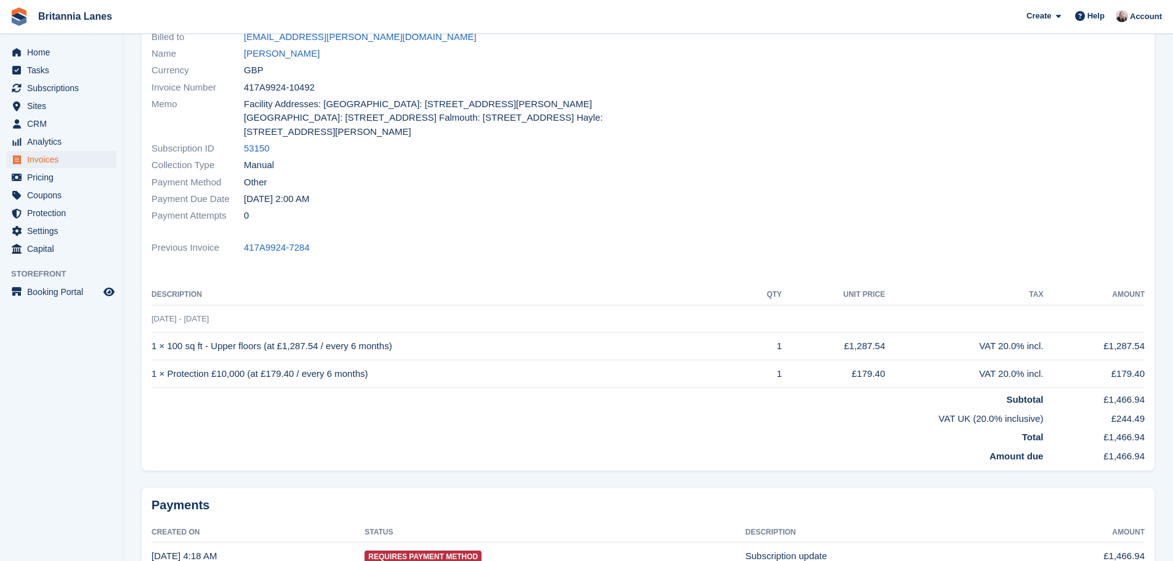
click at [308, 373] on td "1 × Protection £10,000 (at £179.40 / every 6 months)" at bounding box center [447, 374] width 593 height 28
click at [451, 383] on td "1 × Protection £10,000 (at £179.40 / every 6 months)" at bounding box center [447, 374] width 593 height 28
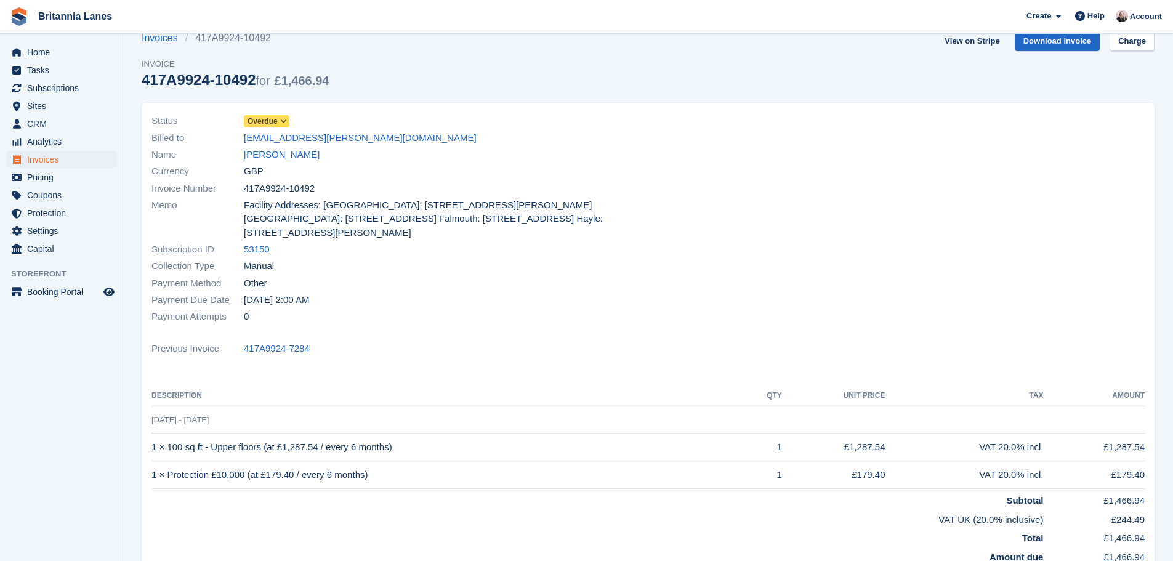
scroll to position [0, 0]
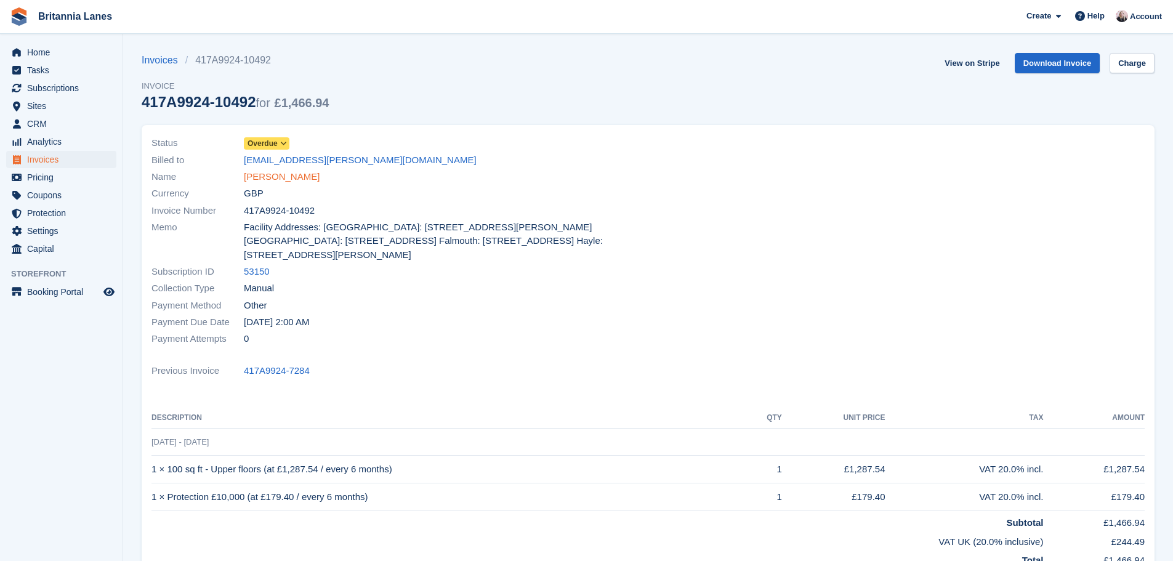
click at [259, 178] on link "[PERSON_NAME]" at bounding box center [282, 177] width 76 height 14
